Goal: Task Accomplishment & Management: Manage account settings

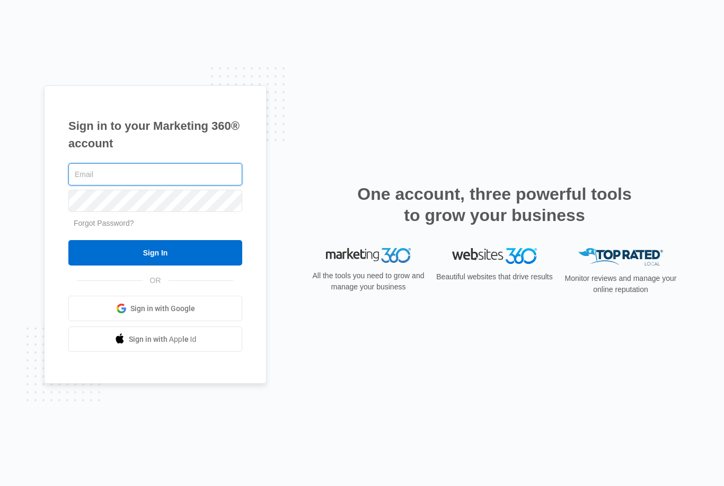
click at [193, 185] on input "text" at bounding box center [155, 174] width 174 height 22
click at [199, 185] on input "text" at bounding box center [155, 174] width 174 height 22
type input "[EMAIL_ADDRESS][DOMAIN_NAME]"
click at [193, 264] on input "Sign In" at bounding box center [155, 252] width 174 height 25
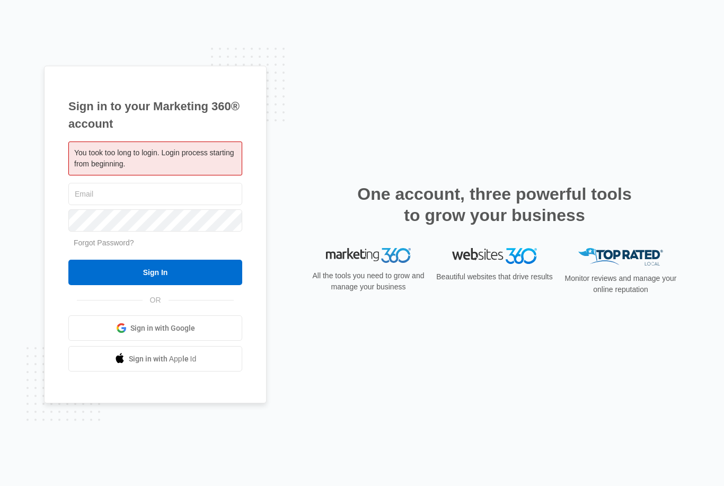
type input "[EMAIL_ADDRESS][DOMAIN_NAME]"
click at [155, 285] on input "Sign In" at bounding box center [155, 272] width 174 height 25
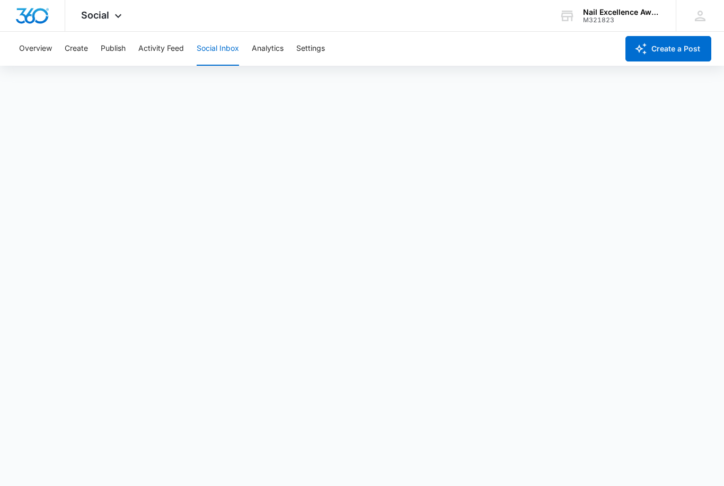
click at [31, 51] on button "Overview" at bounding box center [35, 49] width 33 height 34
click at [116, 30] on div "Social Apps Reputation Forms CRM Email Social Content Ads Intelligence Files Br…" at bounding box center [102, 15] width 75 height 31
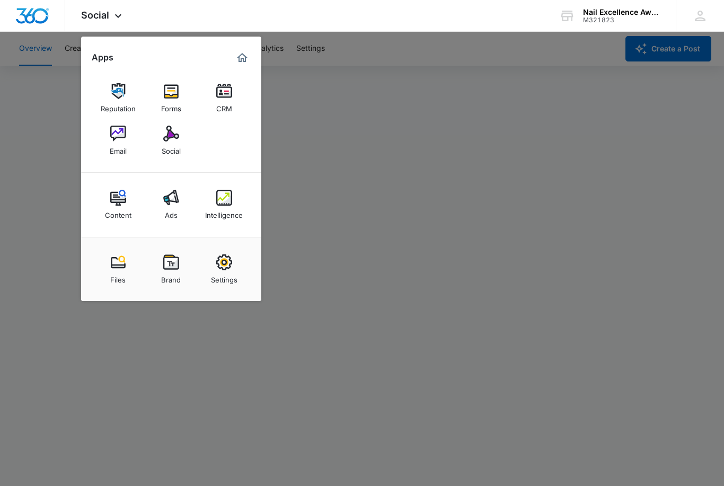
click at [107, 136] on link "Email" at bounding box center [118, 140] width 40 height 40
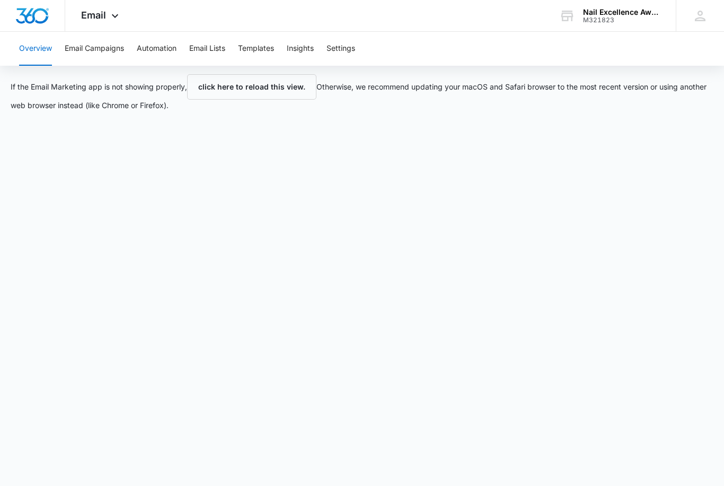
click at [90, 36] on button "Email Campaigns" at bounding box center [94, 49] width 59 height 34
click at [206, 53] on button "Email Lists" at bounding box center [207, 49] width 36 height 34
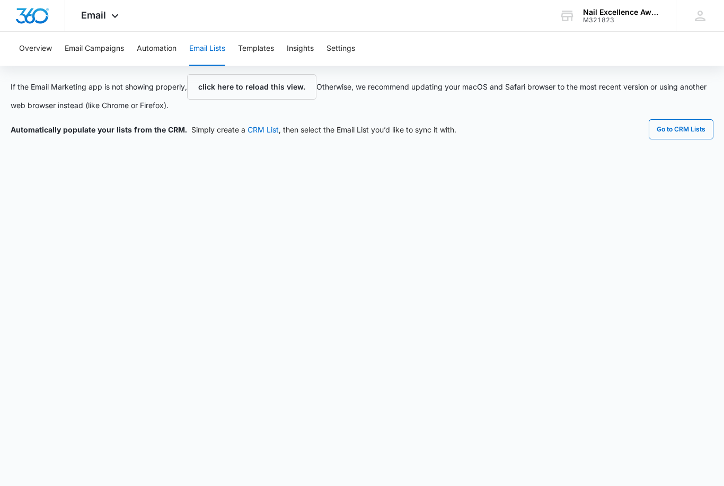
click at [94, 54] on button "Email Campaigns" at bounding box center [94, 49] width 59 height 34
